Goal: Task Accomplishment & Management: Complete application form

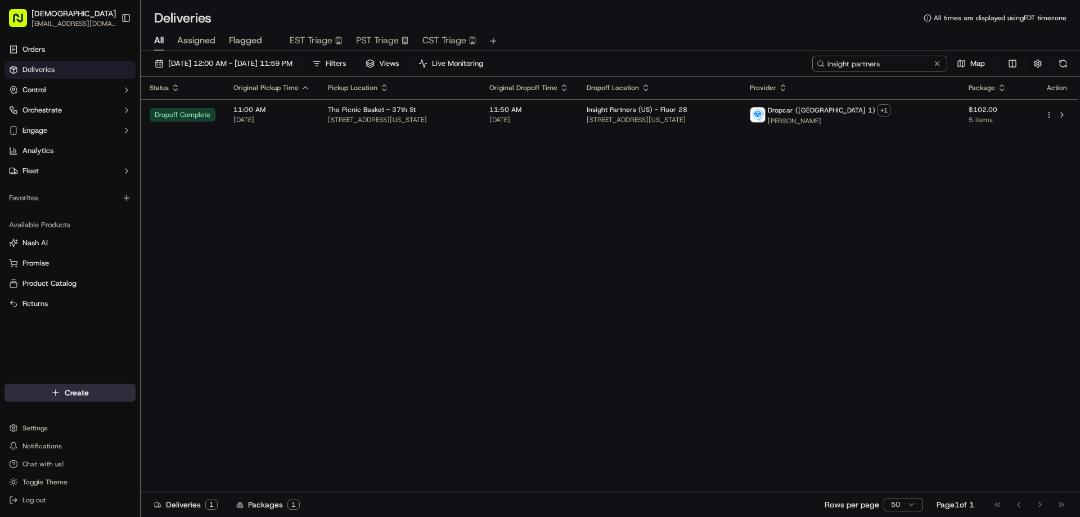
click at [891, 61] on input "insight partners" at bounding box center [879, 64] width 135 height 16
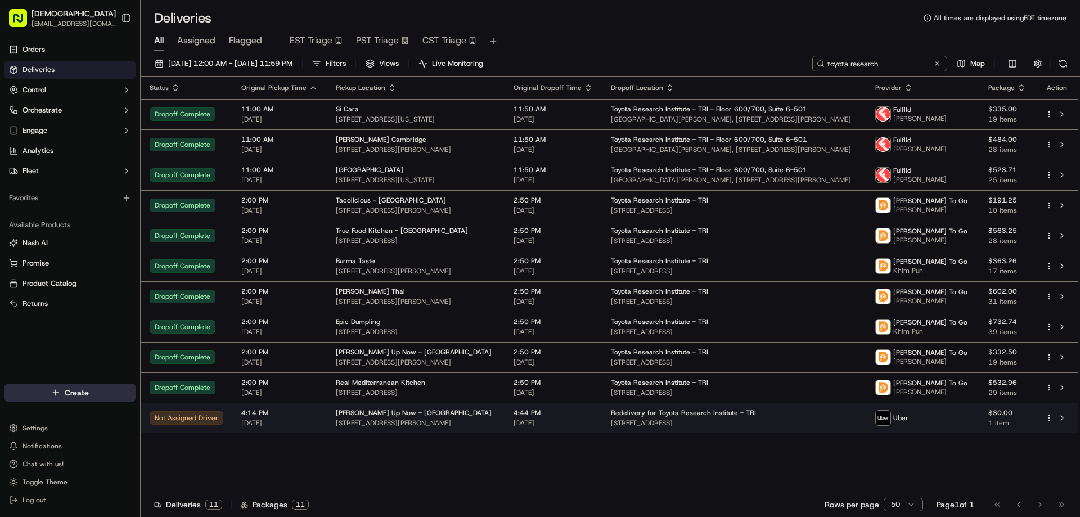
type input "toyota research"
click at [544, 420] on span "[DATE]" at bounding box center [553, 422] width 79 height 9
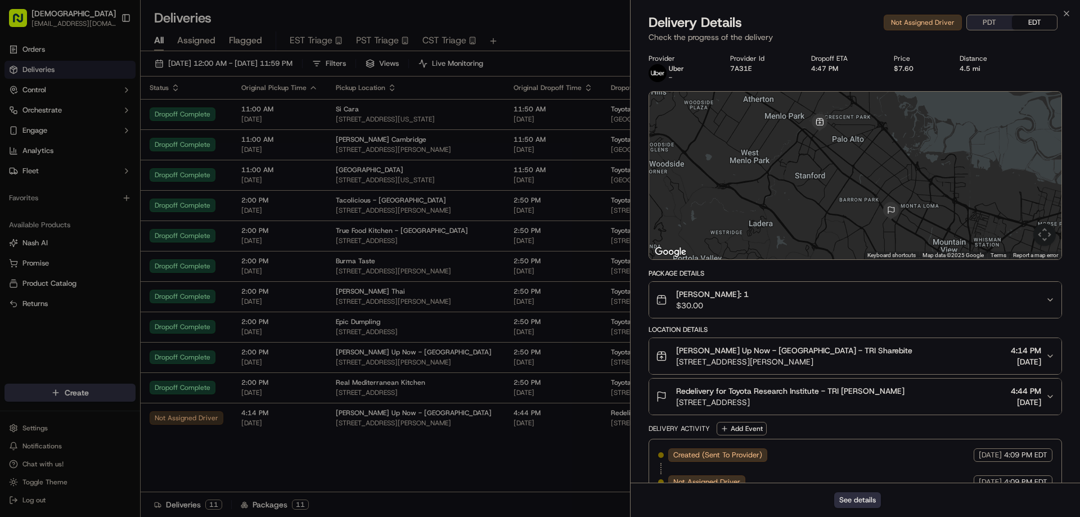
click at [988, 20] on button "PDT" at bounding box center [989, 22] width 45 height 15
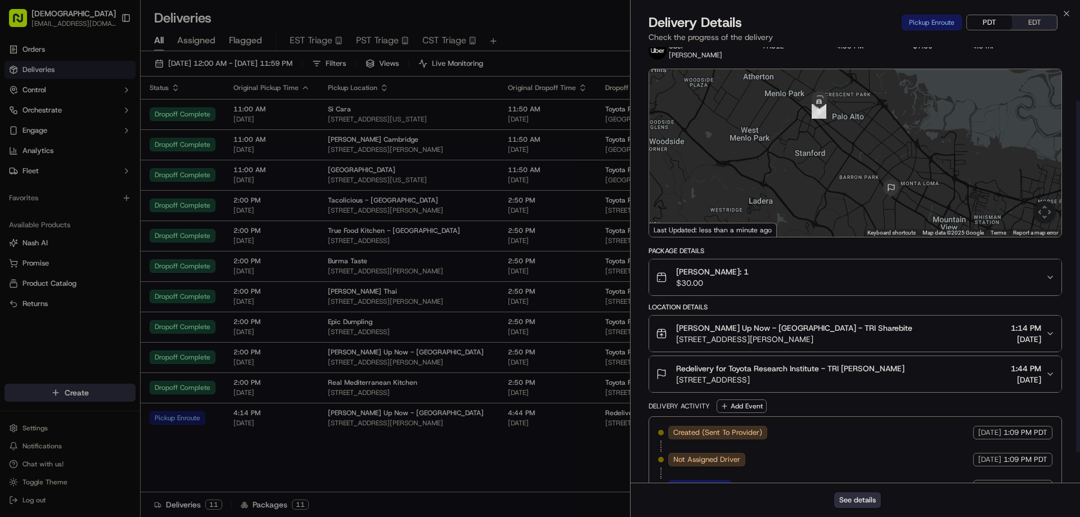
scroll to position [103, 0]
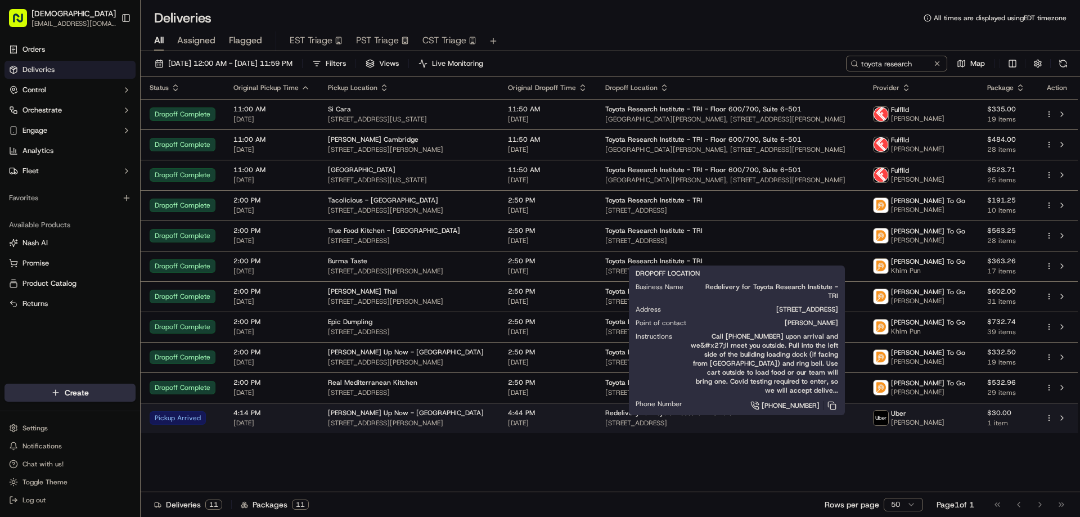
click at [801, 415] on div "Redelivery for Toyota Research Institute - TRI" at bounding box center [730, 412] width 250 height 9
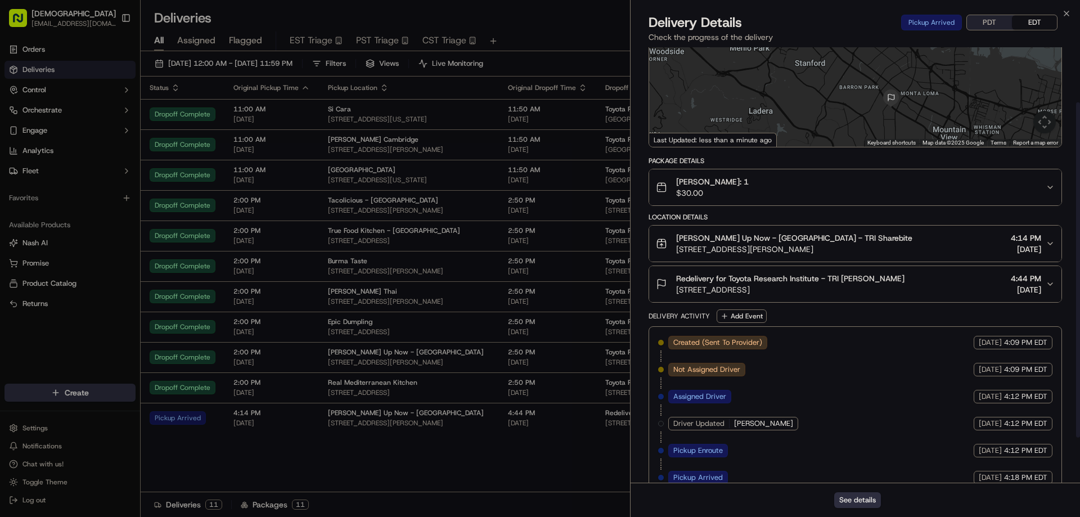
scroll to position [130, 0]
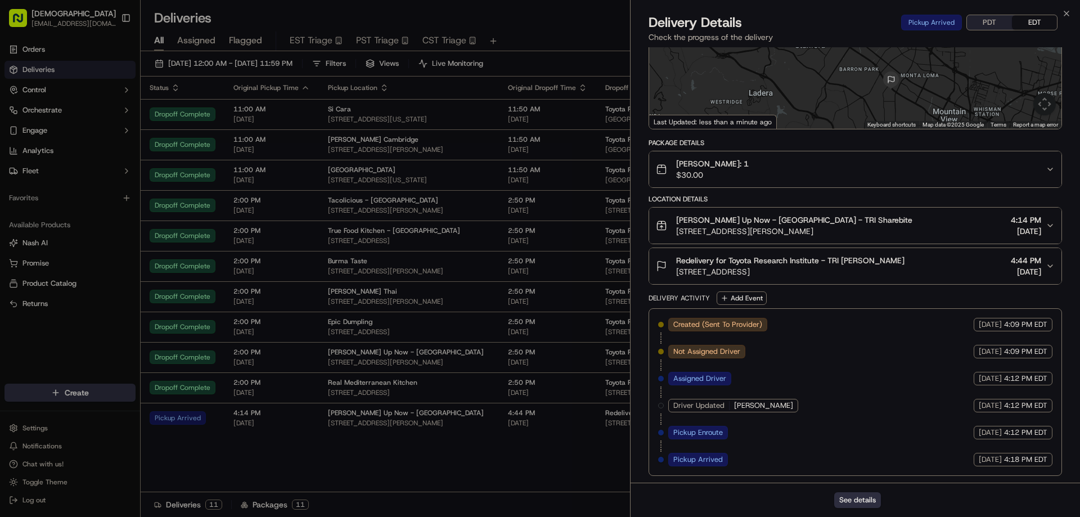
click at [778, 264] on span "Redelivery for Toyota Research Institute - TRI [PERSON_NAME]" at bounding box center [790, 260] width 228 height 11
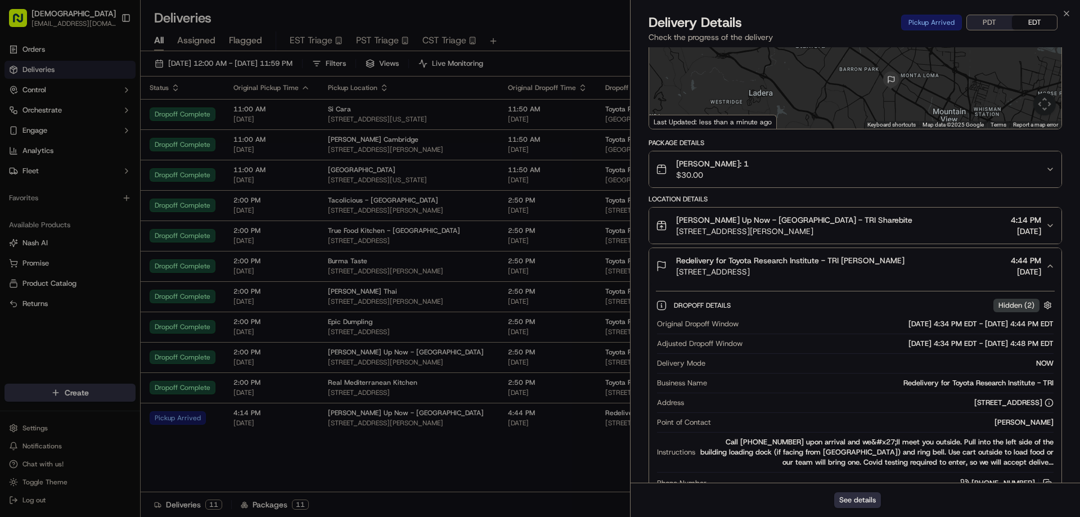
scroll to position [187, 0]
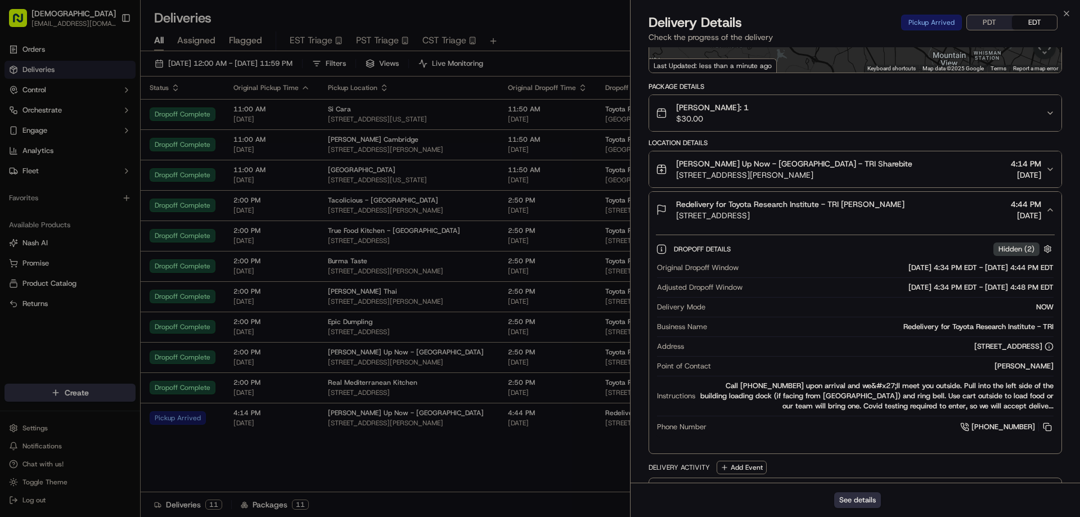
click at [822, 173] on span "[STREET_ADDRESS][PERSON_NAME]" at bounding box center [794, 174] width 236 height 11
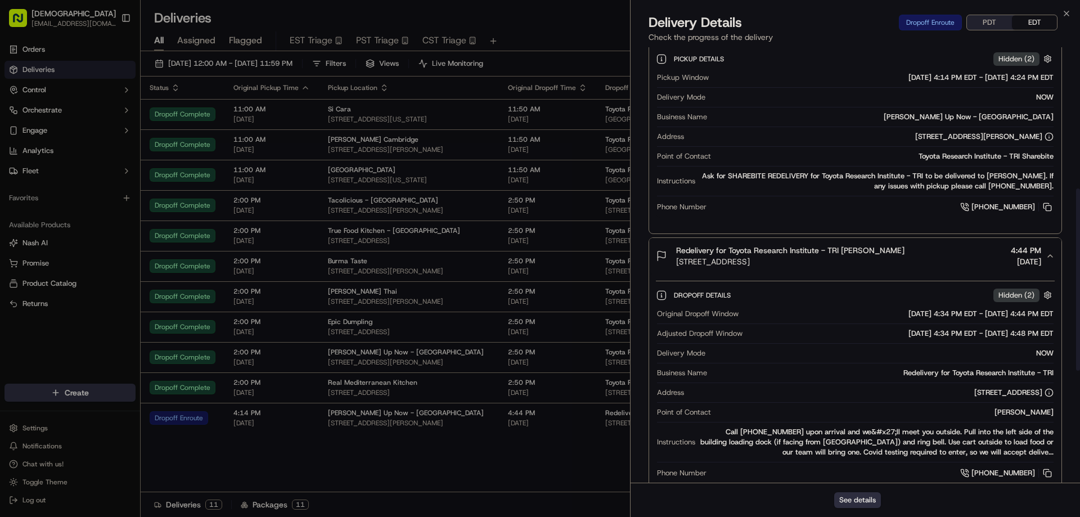
scroll to position [337, 0]
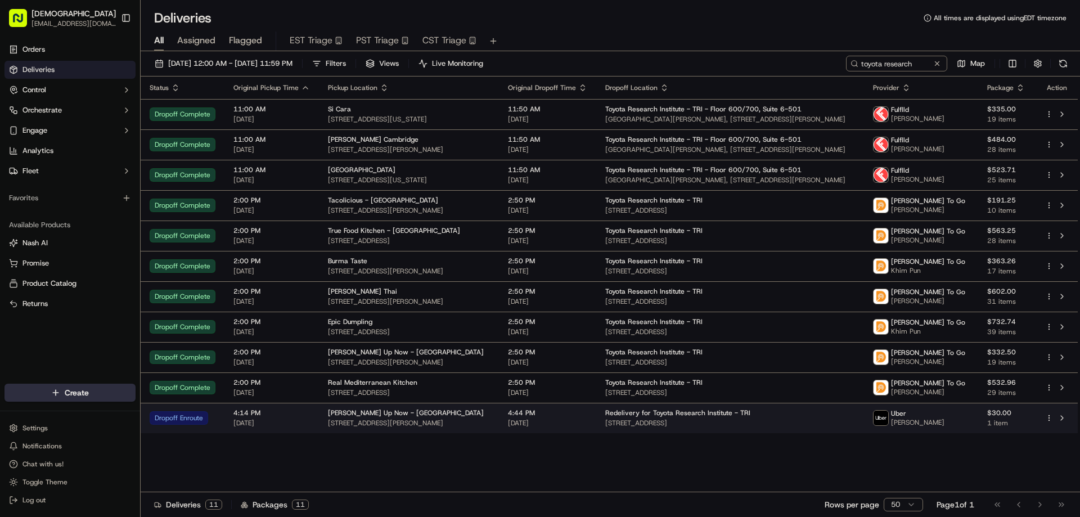
click at [683, 426] on span "[STREET_ADDRESS]" at bounding box center [730, 422] width 250 height 9
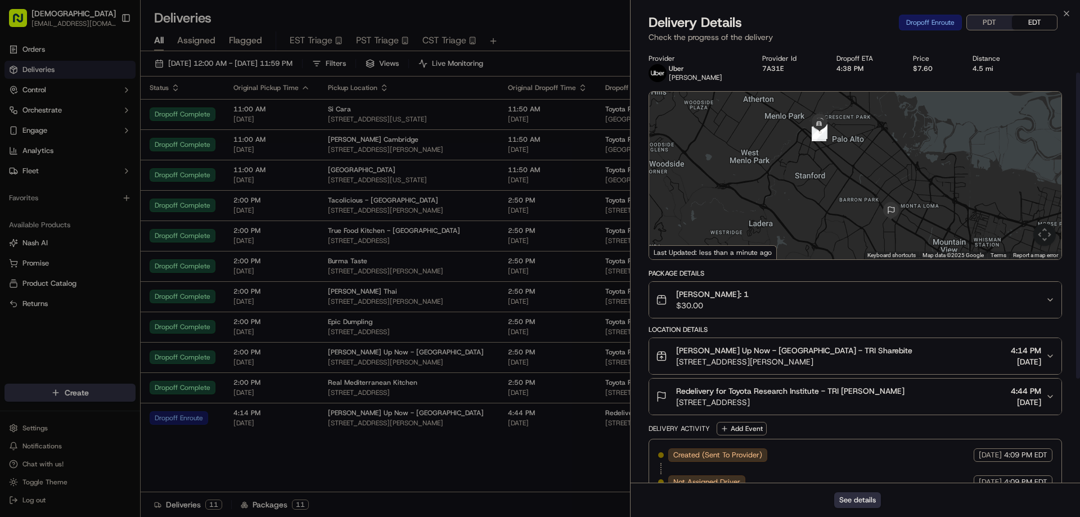
scroll to position [184, 0]
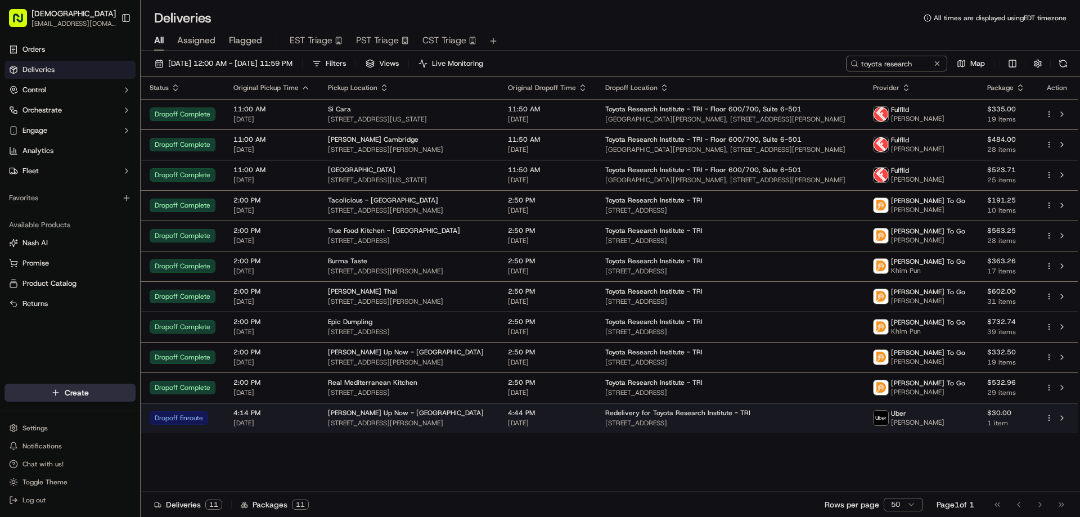
click at [796, 419] on span "[STREET_ADDRESS]" at bounding box center [730, 422] width 250 height 9
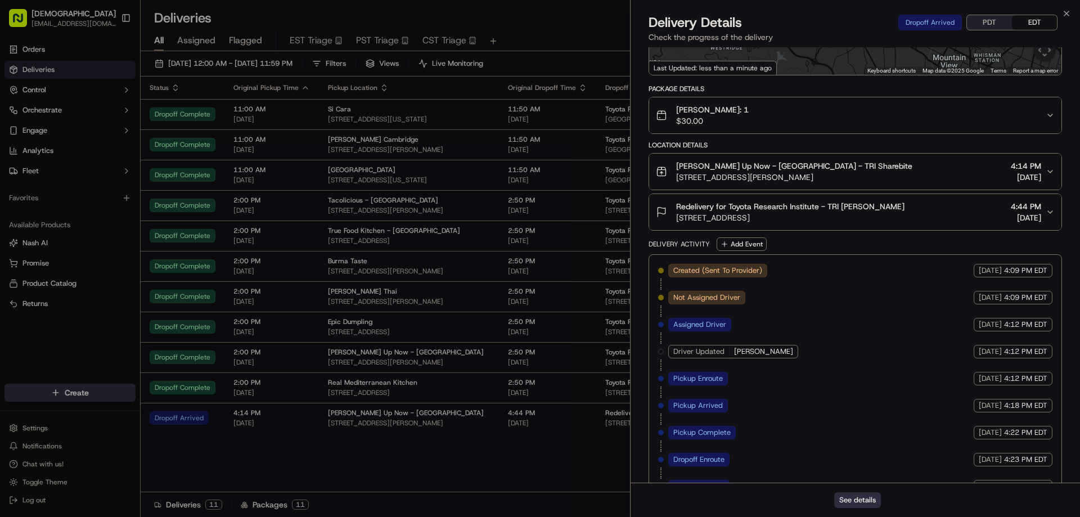
scroll to position [211, 0]
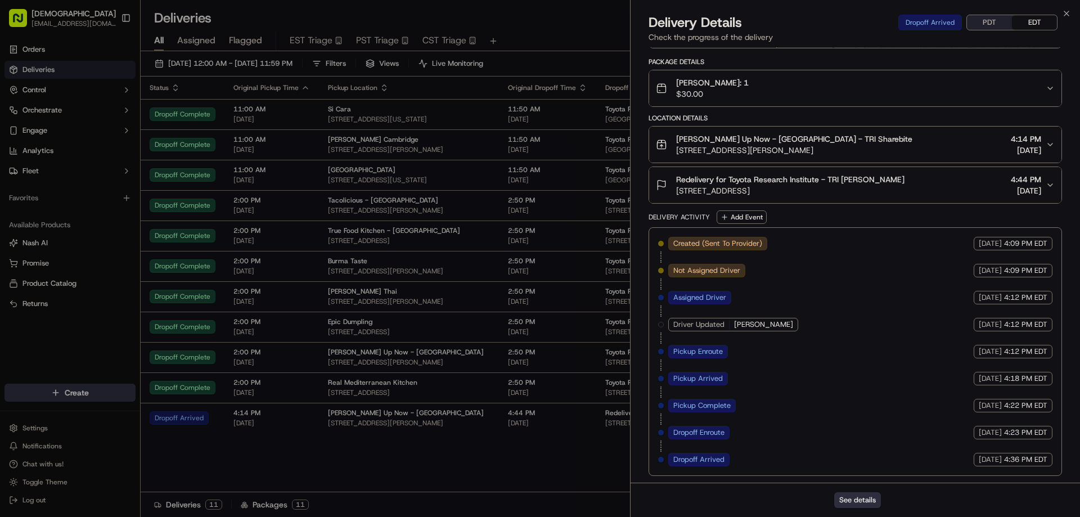
drag, startPoint x: 996, startPoint y: 19, endPoint x: 975, endPoint y: 57, distance: 43.3
click at [996, 19] on button "PDT" at bounding box center [989, 22] width 45 height 15
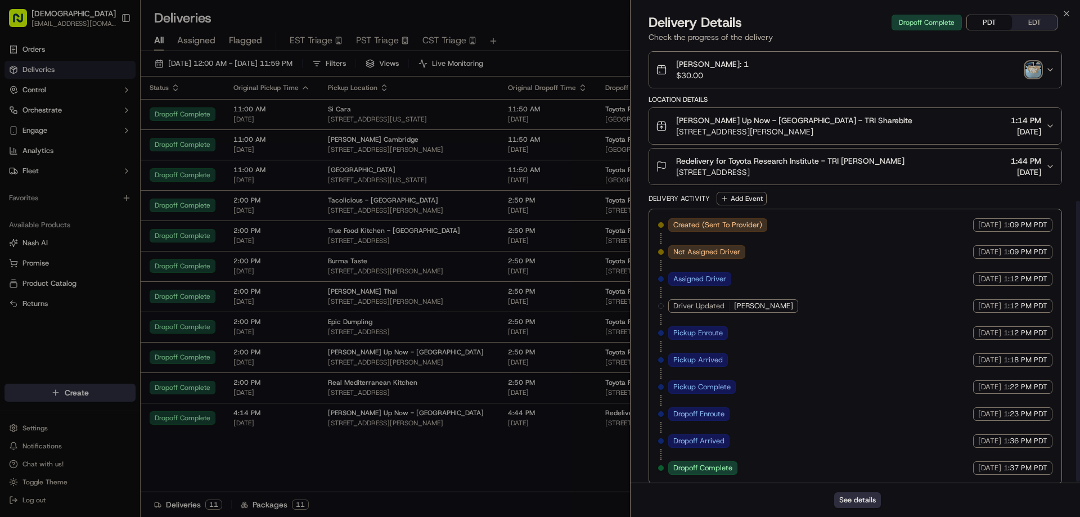
scroll to position [238, 0]
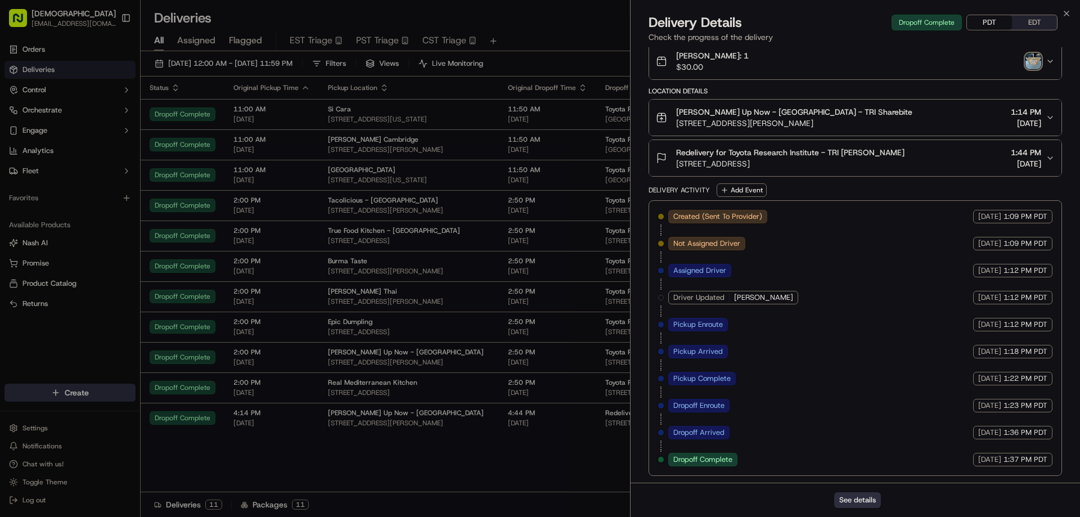
click at [1028, 65] on img "button" at bounding box center [1033, 61] width 16 height 16
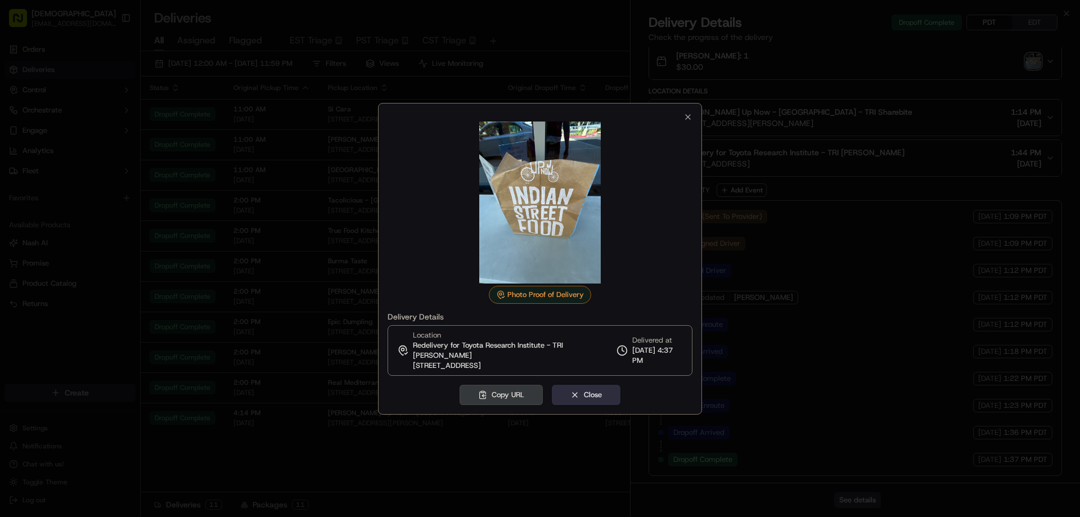
click at [894, 337] on div at bounding box center [540, 258] width 1080 height 517
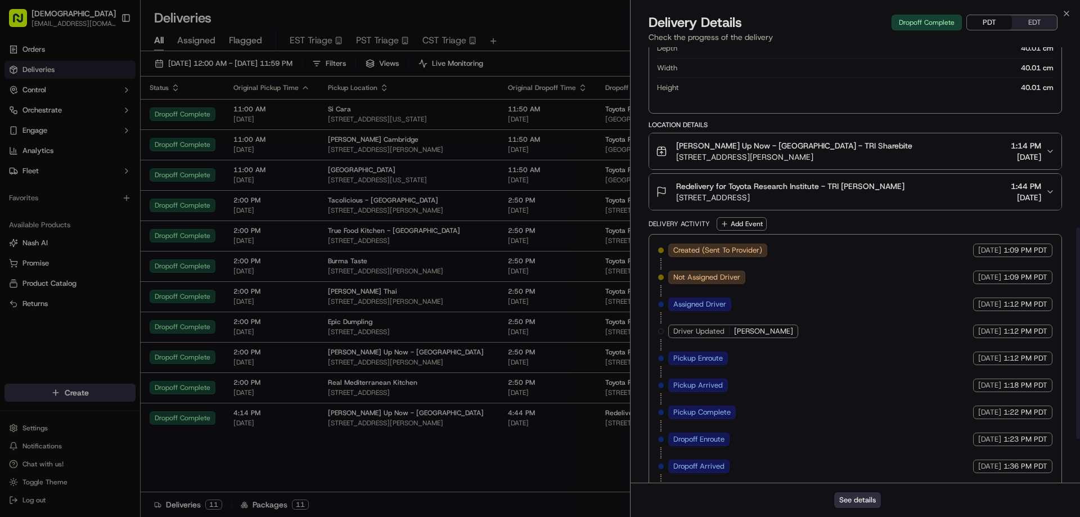
scroll to position [461, 0]
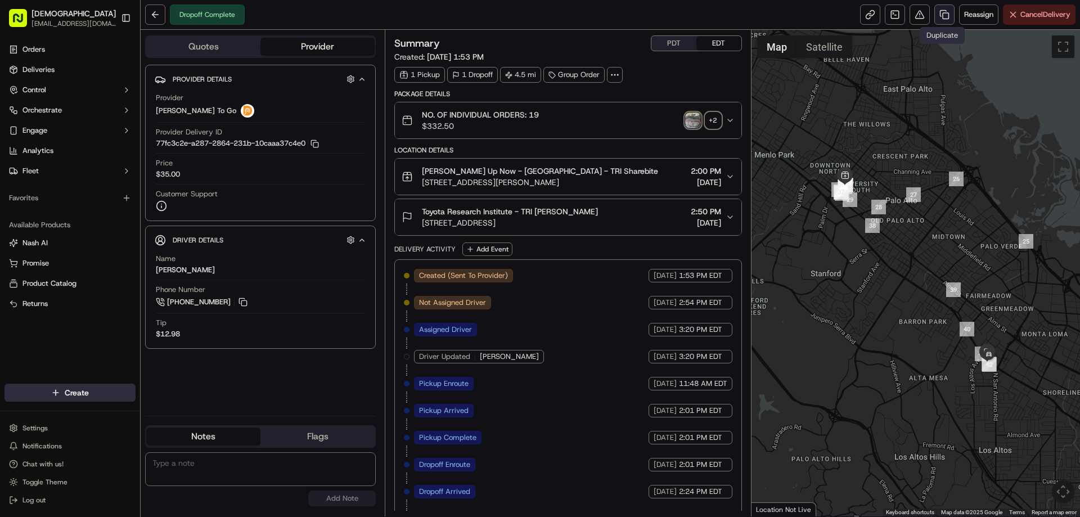
click at [947, 10] on link at bounding box center [944, 14] width 20 height 20
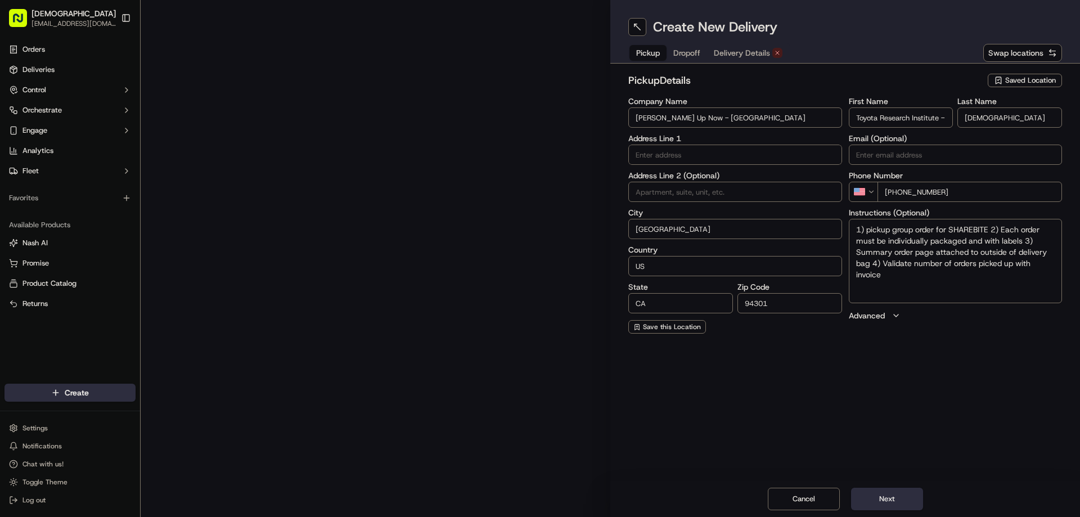
type input "321 Hamilton Ave"
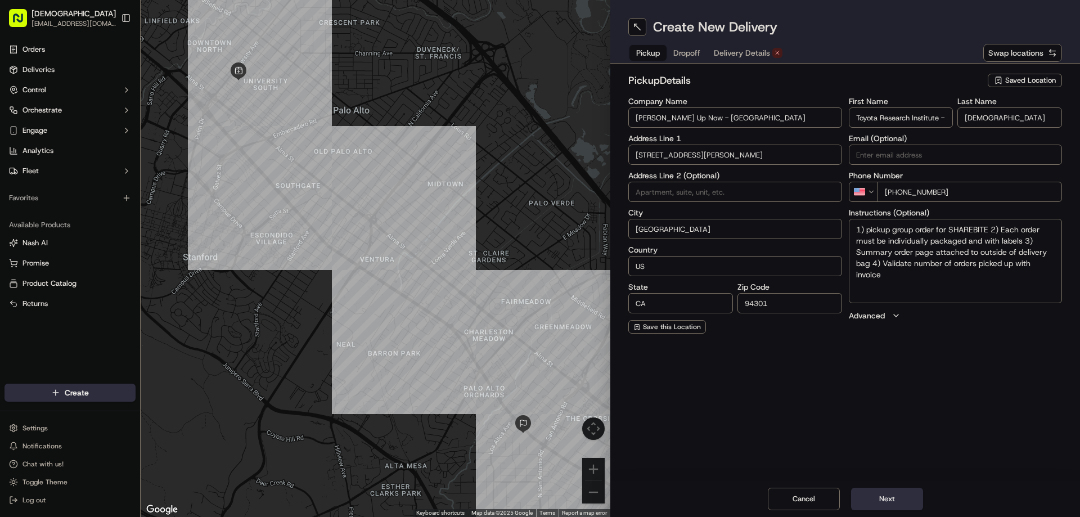
click at [736, 380] on div "Create New Delivery Pickup Dropoff Delivery Details Swap locations pickup Detai…" at bounding box center [845, 258] width 470 height 517
click at [938, 258] on textarea "1) pickup group order for SHAREBITE 2) Each order must be individually packaged…" at bounding box center [956, 261] width 214 height 84
paste textarea "Ask for SHAREBITE REDELIVERY for (COMPANY NAME) to be delivered to (INDIVIDUAL …"
type textarea "Ask for SHAREBITE REDELIVERY for (COMPANY NAME) to be delivered to (INDIVIDUAL …"
drag, startPoint x: 685, startPoint y: 55, endPoint x: 685, endPoint y: 69, distance: 14.6
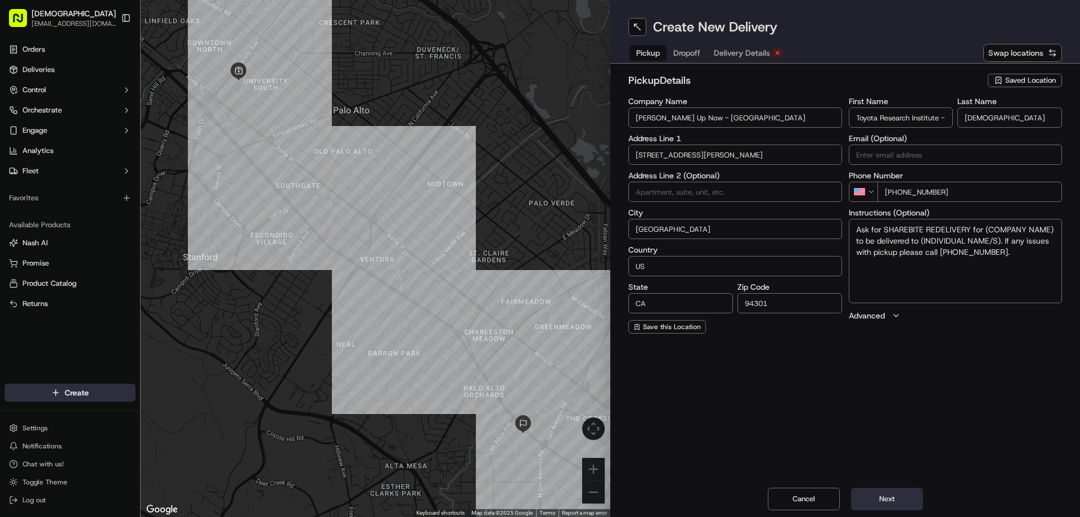
click at [685, 55] on span "Dropoff" at bounding box center [686, 52] width 27 height 11
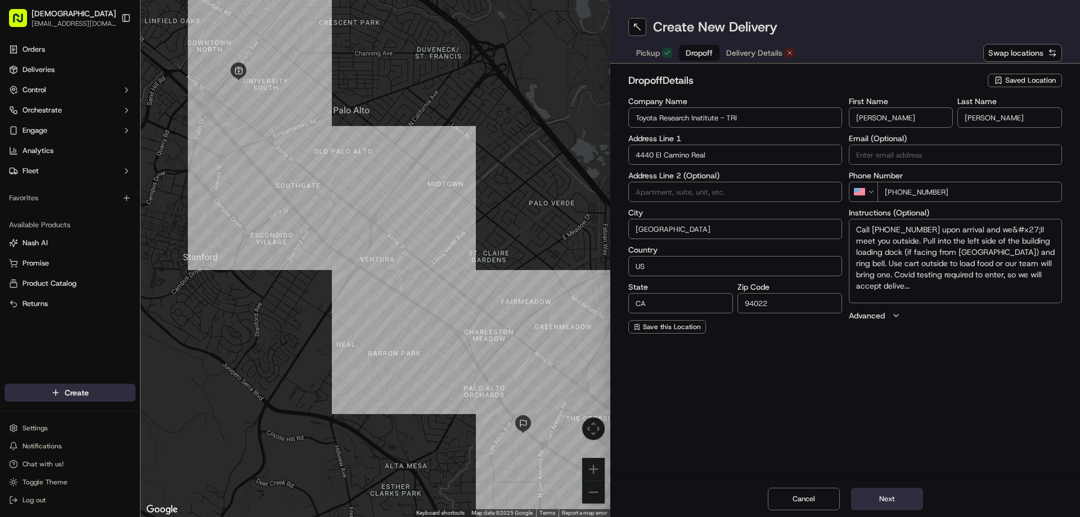
click at [683, 122] on input "Toyota Research Institute - TRI" at bounding box center [735, 117] width 214 height 20
click at [646, 51] on span "Pickup" at bounding box center [648, 52] width 24 height 11
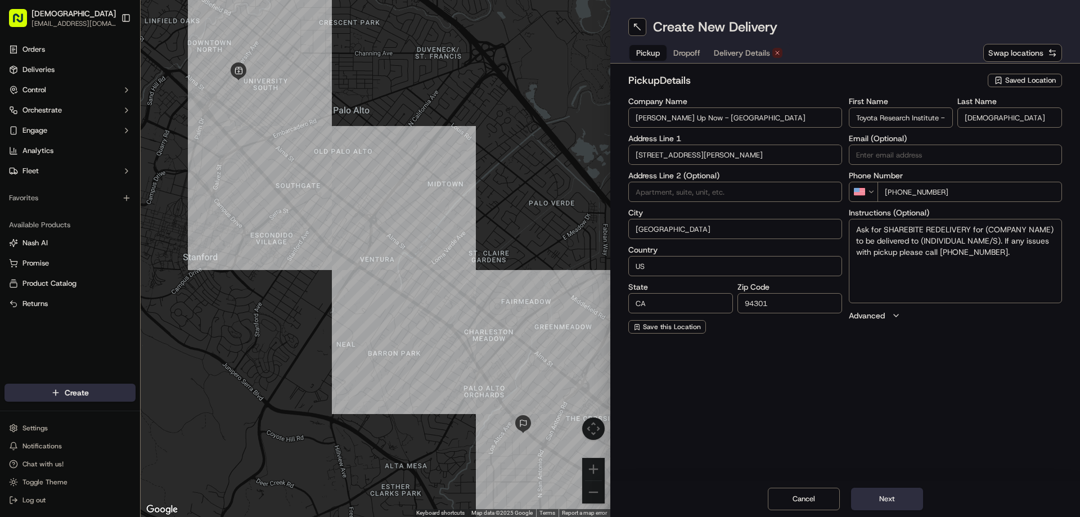
drag, startPoint x: 985, startPoint y: 231, endPoint x: 1053, endPoint y: 226, distance: 67.6
click at [1053, 226] on textarea "Ask for SHAREBITE REDELIVERY for (COMPANY NAME) to be delivered to (INDIVIDUAL …" at bounding box center [956, 261] width 214 height 84
paste textarea "Toyota Research Institute - TRI"
drag, startPoint x: 1054, startPoint y: 240, endPoint x: 1011, endPoint y: 241, distance: 43.3
click at [1017, 241] on textarea "Ask for SHAREBITE REDELIVERY for Toyota Research Institute - TRI to be delivere…" at bounding box center [956, 261] width 214 height 84
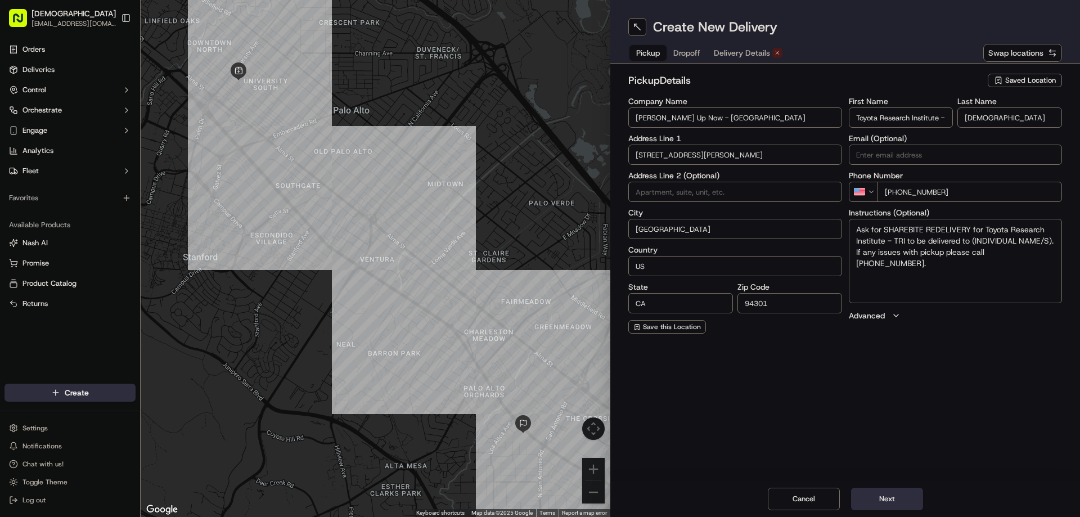
drag, startPoint x: 1011, startPoint y: 241, endPoint x: 976, endPoint y: 242, distance: 34.3
click at [976, 242] on textarea "Ask for SHAREBITE REDELIVERY for Toyota Research Institute - TRI to be delivere…" at bounding box center [956, 261] width 214 height 84
drag, startPoint x: 972, startPoint y: 240, endPoint x: 1052, endPoint y: 240, distance: 79.3
click at [1052, 240] on textarea "Ask for SHAREBITE REDELIVERY for Toyota Research Institute - TRI to be delivere…" at bounding box center [956, 261] width 214 height 84
paste textarea "[PERSON_NAME]"
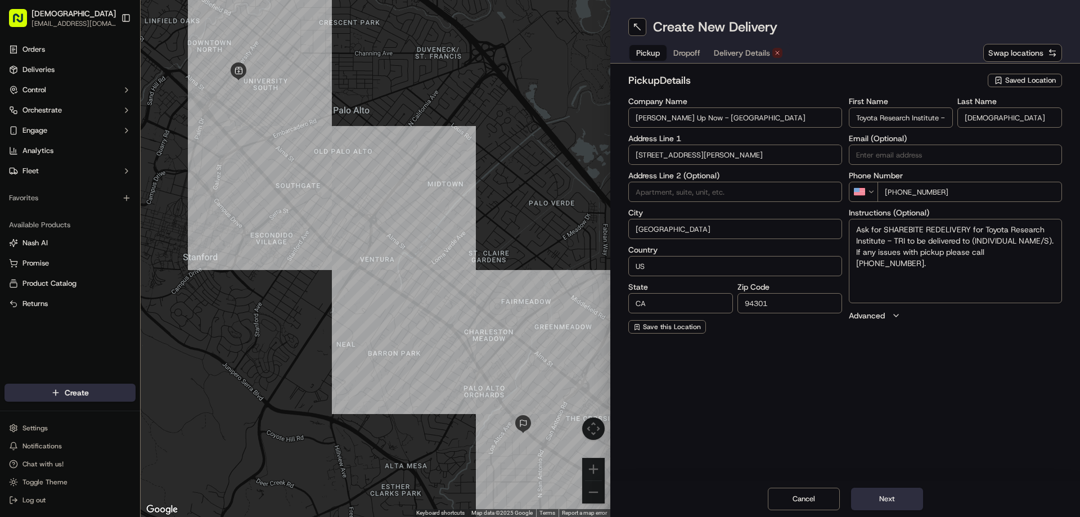
type textarea "Ask for SHAREBITE REDELIVERY for Toyota Research Institute - TRI to be delivere…"
click at [698, 51] on span "Dropoff" at bounding box center [686, 52] width 27 height 11
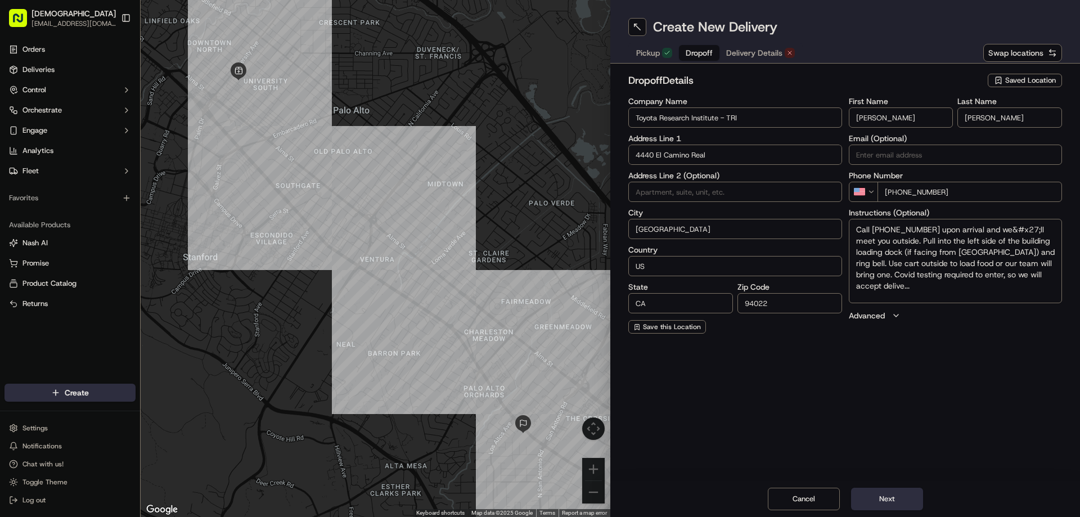
click at [906, 112] on input "Cindy" at bounding box center [901, 117] width 105 height 20
paste input "[PERSON_NAME]"
drag, startPoint x: 921, startPoint y: 119, endPoint x: 877, endPoint y: 120, distance: 43.9
click at [877, 120] on input "[PERSON_NAME]" at bounding box center [901, 117] width 105 height 20
type input "Parag"
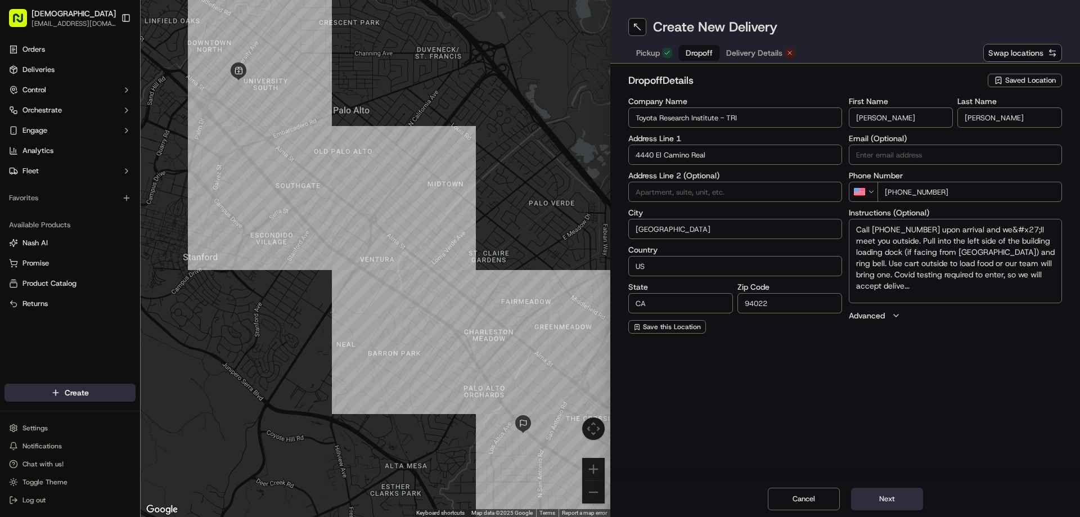
click at [1017, 112] on input "Alvarado" at bounding box center [1009, 117] width 105 height 20
paste input "Nagwekar"
type input "Nagwekar"
drag, startPoint x: 747, startPoint y: 51, endPoint x: 750, endPoint y: 71, distance: 21.0
click at [747, 51] on span "Delivery Details" at bounding box center [754, 52] width 56 height 11
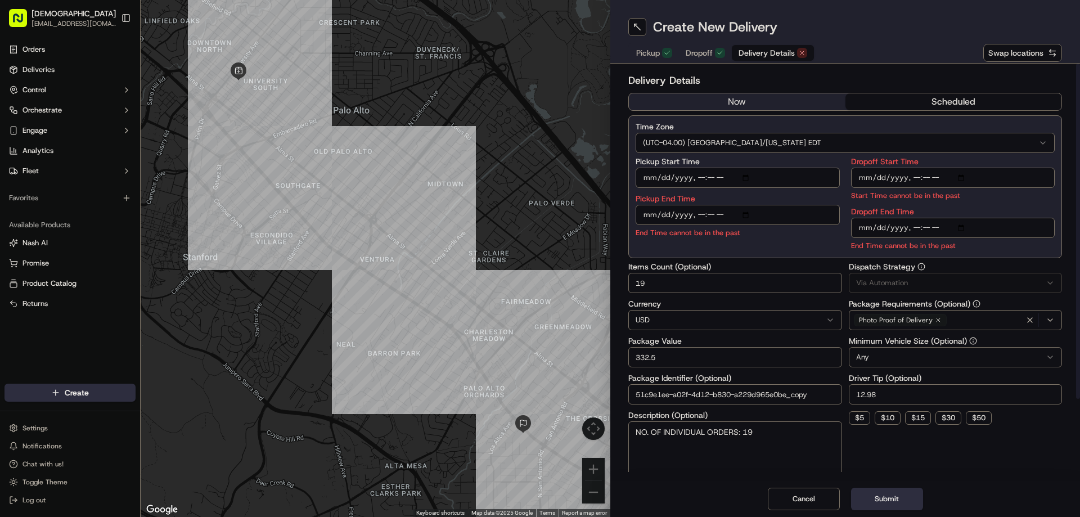
click at [700, 92] on div "Delivery Details now scheduled Time Zone (UTC-04.00) America/New York EDT Picku…" at bounding box center [845, 321] width 434 height 497
click at [717, 100] on button "now" at bounding box center [737, 101] width 217 height 17
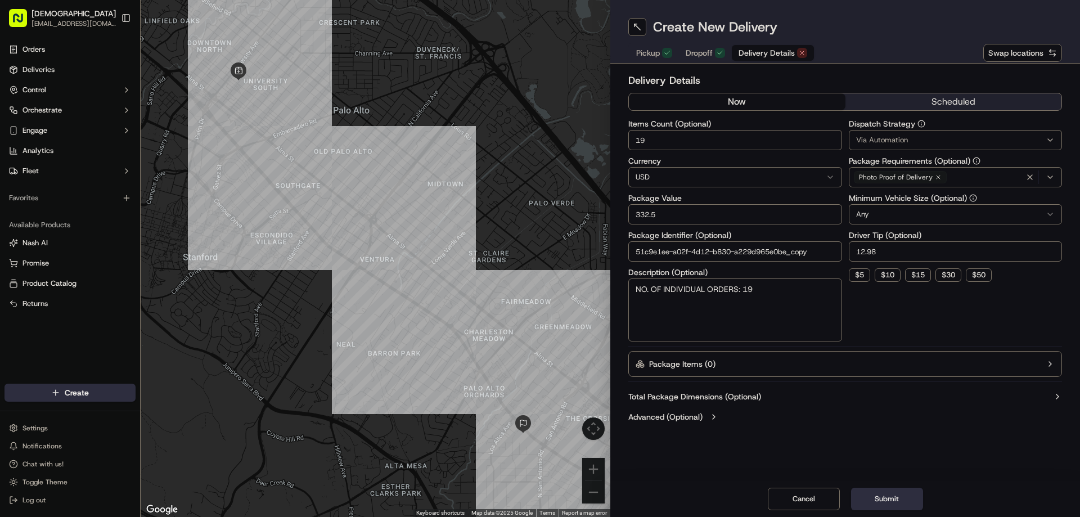
click at [704, 142] on input "19" at bounding box center [735, 140] width 214 height 20
type input "1"
click at [695, 223] on input "332.5" at bounding box center [735, 214] width 214 height 20
type input "30"
click at [695, 296] on textarea "NO. OF INDIVIDUAL ORDERS: 19" at bounding box center [735, 309] width 214 height 63
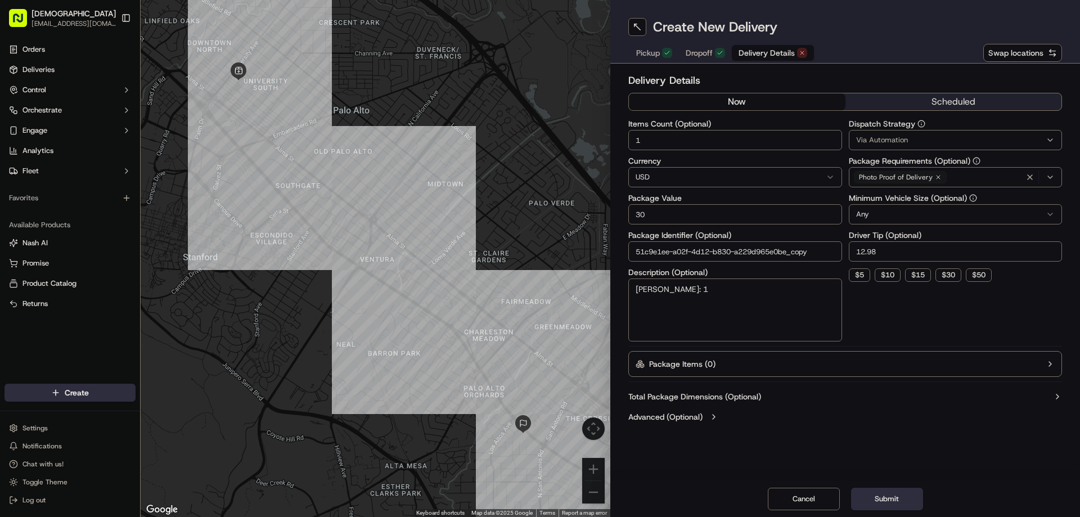
type textarea "[PERSON_NAME]: 1"
click at [866, 249] on input "12.98" at bounding box center [956, 251] width 214 height 20
type input "3"
click at [707, 47] on span "Dropoff" at bounding box center [699, 52] width 27 height 11
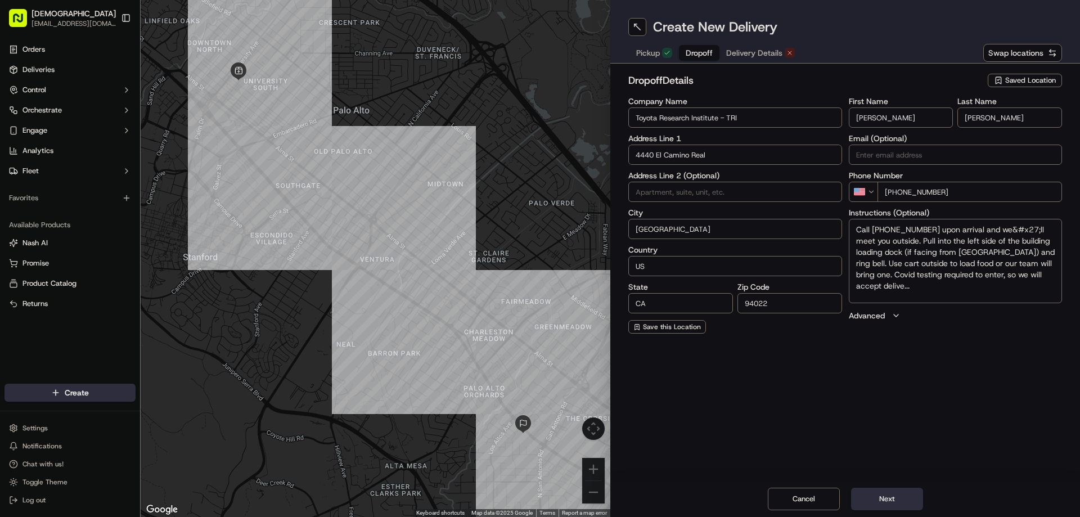
click at [626, 120] on div "dropoff Details Saved Location Company Name Toyota Research Institute - TRI Add…" at bounding box center [845, 203] width 470 height 279
click at [631, 119] on input "Toyota Research Institute - TRI" at bounding box center [735, 117] width 214 height 20
type input "Redelivery for Toyota Research Institute - TRI"
click at [642, 52] on span "Pickup" at bounding box center [648, 52] width 24 height 11
click at [686, 49] on span "Dropoff" at bounding box center [699, 52] width 27 height 11
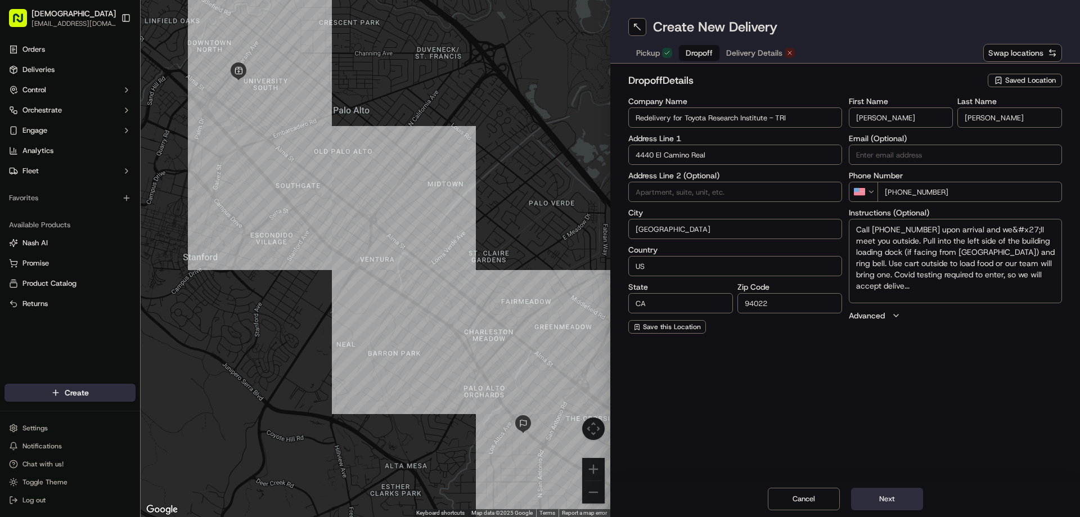
click at [655, 47] on span "Pickup" at bounding box center [648, 52] width 24 height 11
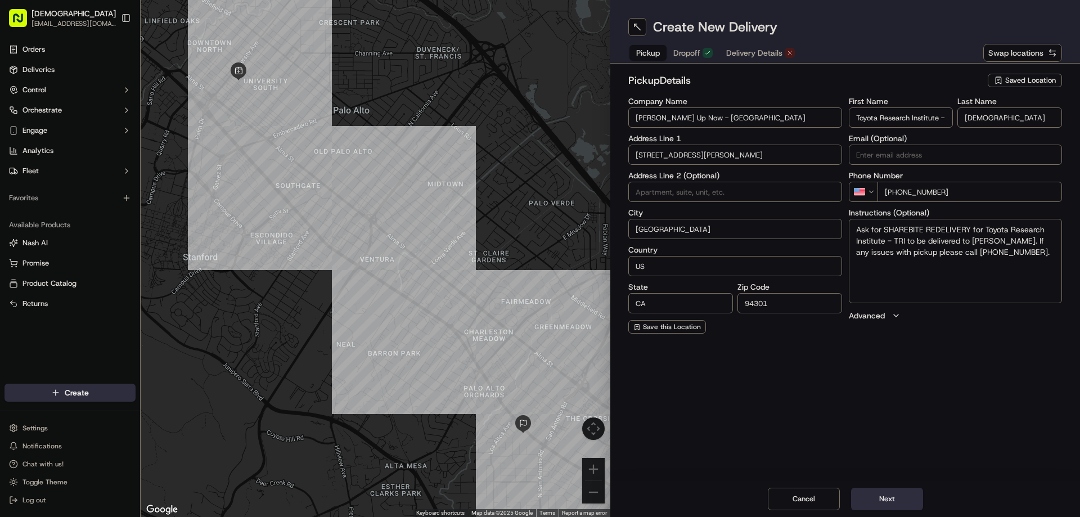
click at [696, 57] on span "Dropoff" at bounding box center [686, 52] width 27 height 11
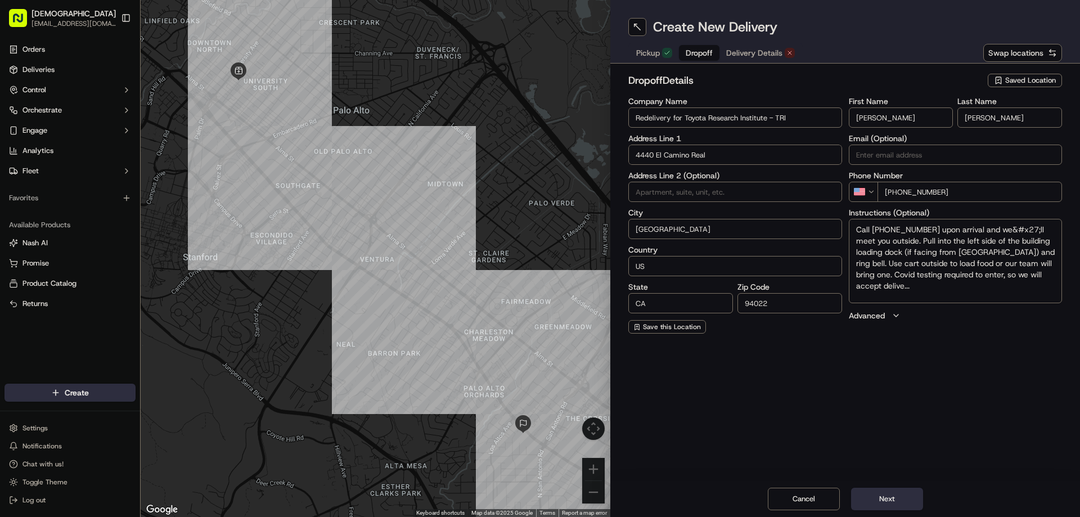
click at [753, 51] on span "Delivery Details" at bounding box center [754, 52] width 56 height 11
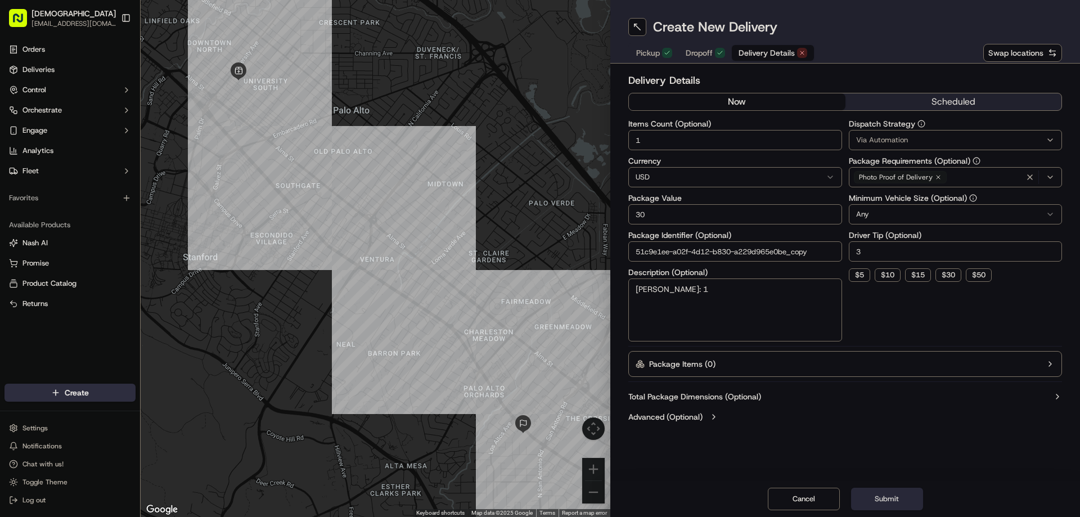
click at [893, 498] on button "Submit" at bounding box center [887, 499] width 72 height 22
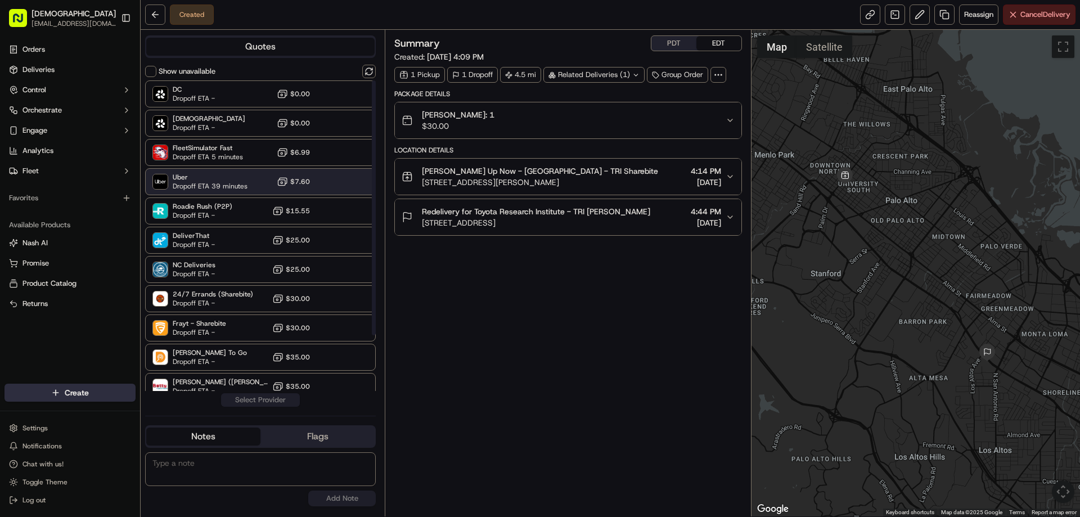
drag, startPoint x: 220, startPoint y: 184, endPoint x: 251, endPoint y: 193, distance: 32.1
click at [220, 184] on span "Dropoff ETA 39 minutes" at bounding box center [210, 186] width 75 height 9
click at [282, 397] on button "Assign Provider" at bounding box center [260, 399] width 80 height 13
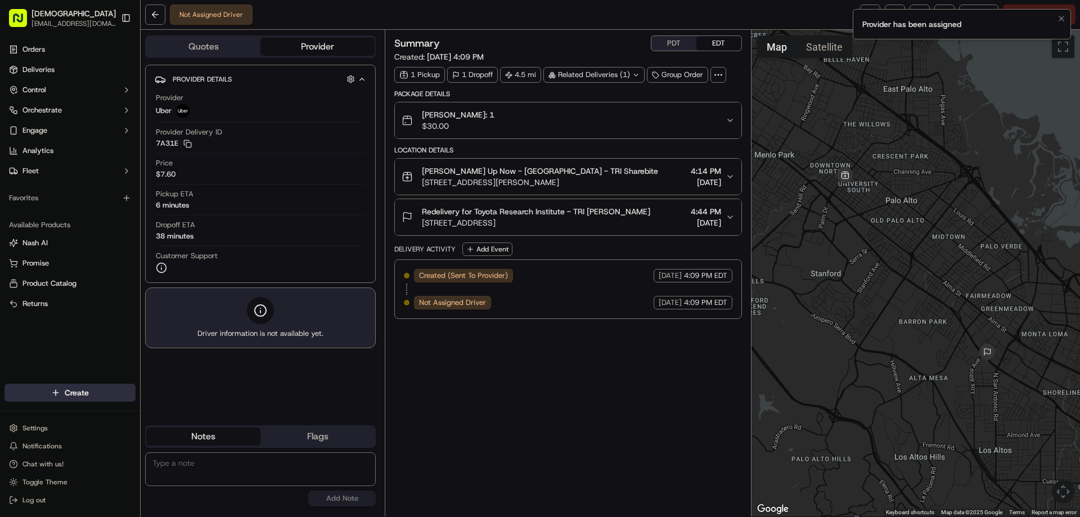
drag, startPoint x: 1063, startPoint y: 16, endPoint x: 1018, endPoint y: 16, distance: 45.0
click at [1062, 16] on icon "Notifications (F8)" at bounding box center [1061, 18] width 9 height 9
click at [871, 11] on link at bounding box center [870, 14] width 20 height 20
